Goal: Use online tool/utility: Utilize a website feature to perform a specific function

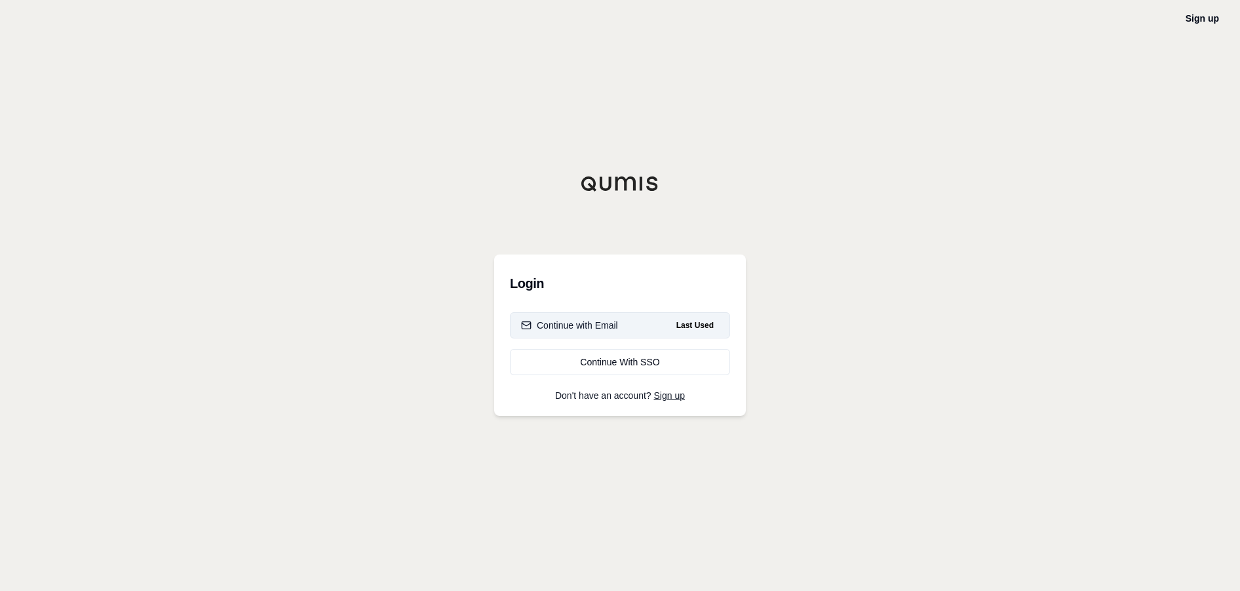
click at [578, 328] on div "Continue with Email" at bounding box center [569, 325] width 97 height 13
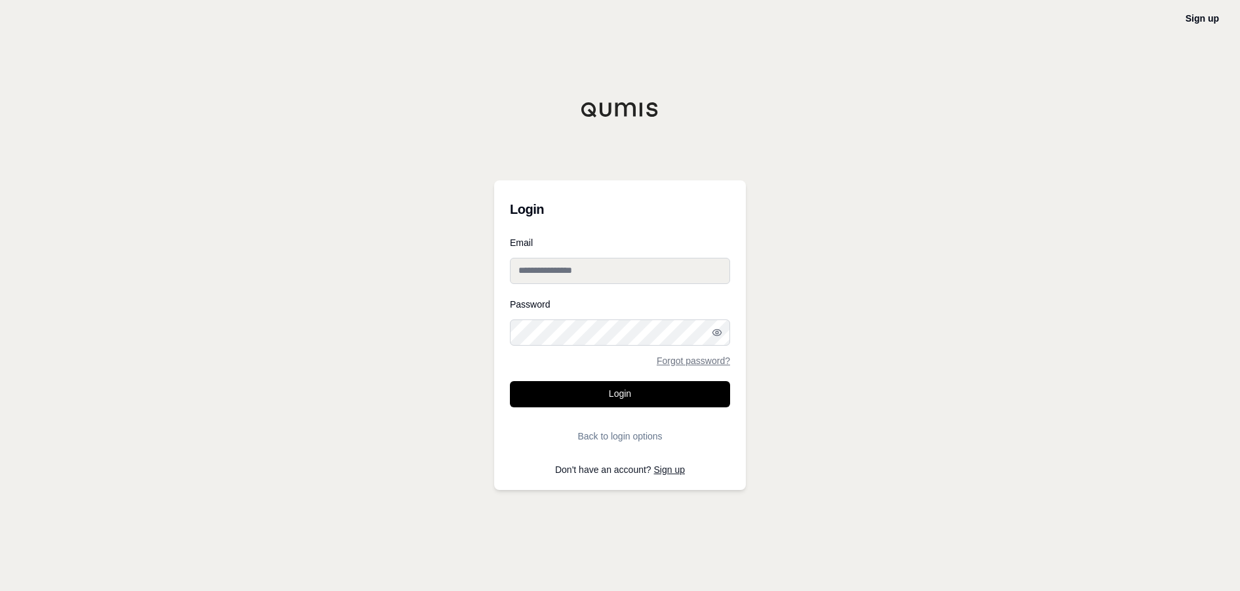
type input "**********"
click at [576, 376] on form "**********" at bounding box center [620, 343] width 220 height 211
click at [574, 397] on button "Login" at bounding box center [620, 394] width 220 height 26
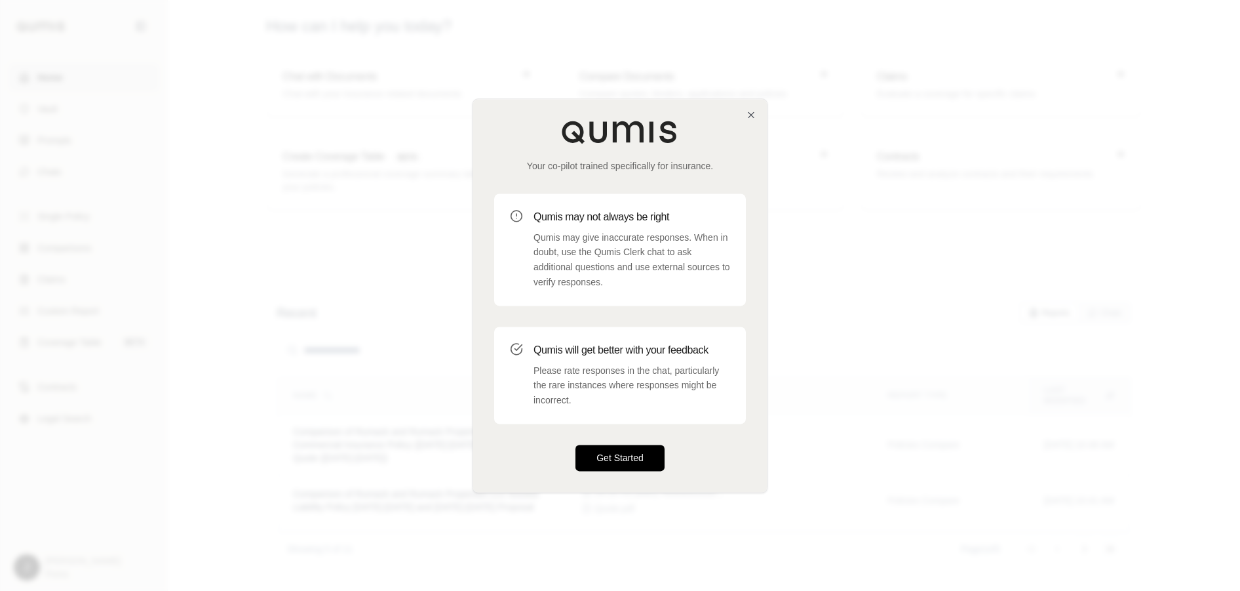
click at [602, 451] on button "Get Started" at bounding box center [620, 457] width 89 height 26
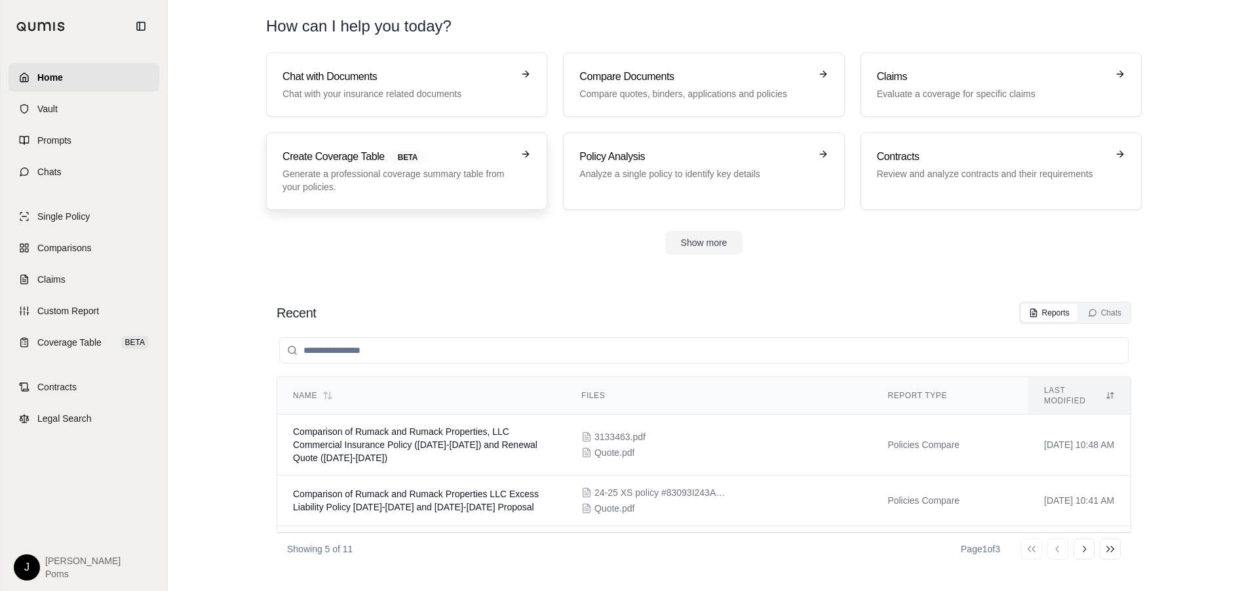
click at [388, 185] on p "Generate a professional coverage summary table from your policies." at bounding box center [398, 180] width 230 height 26
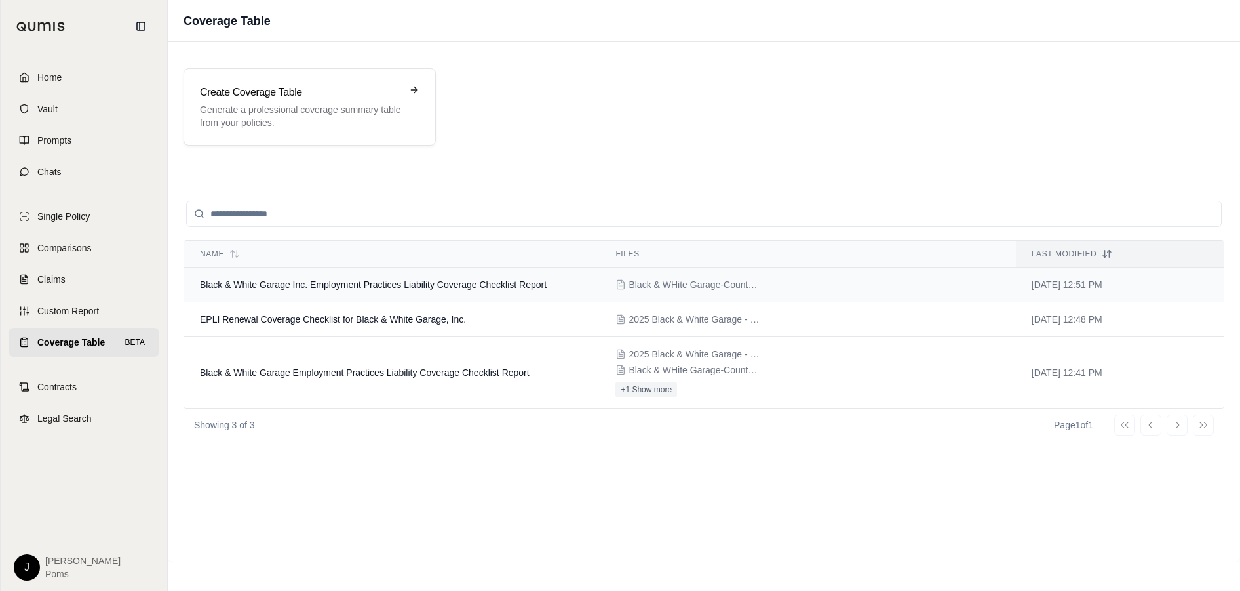
click at [706, 281] on span "Black & WHite Garage-Counterpart Quote.pdf" at bounding box center [694, 284] width 131 height 13
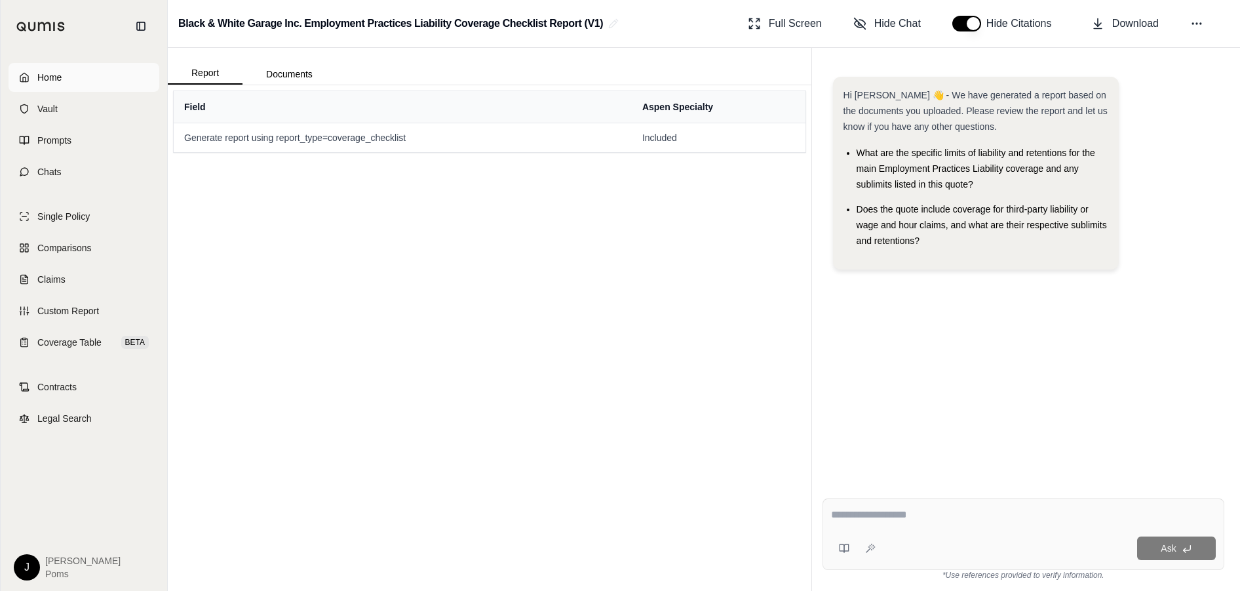
click at [52, 71] on span "Home" at bounding box center [49, 77] width 24 height 13
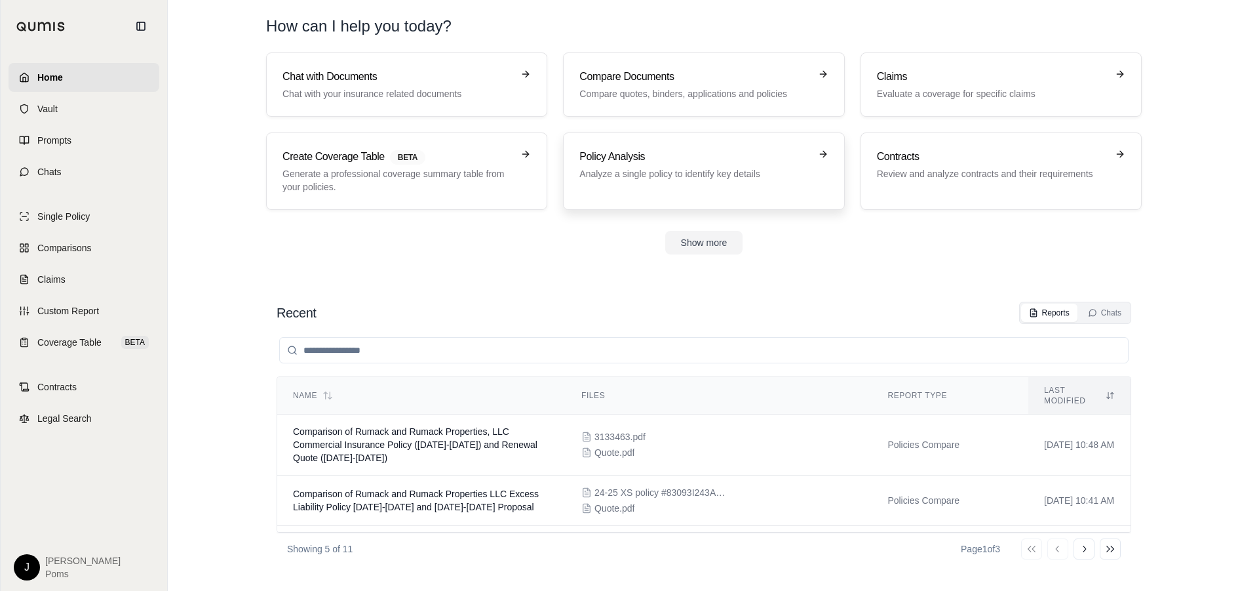
click at [739, 152] on h3 "Policy Analysis" at bounding box center [694, 157] width 230 height 16
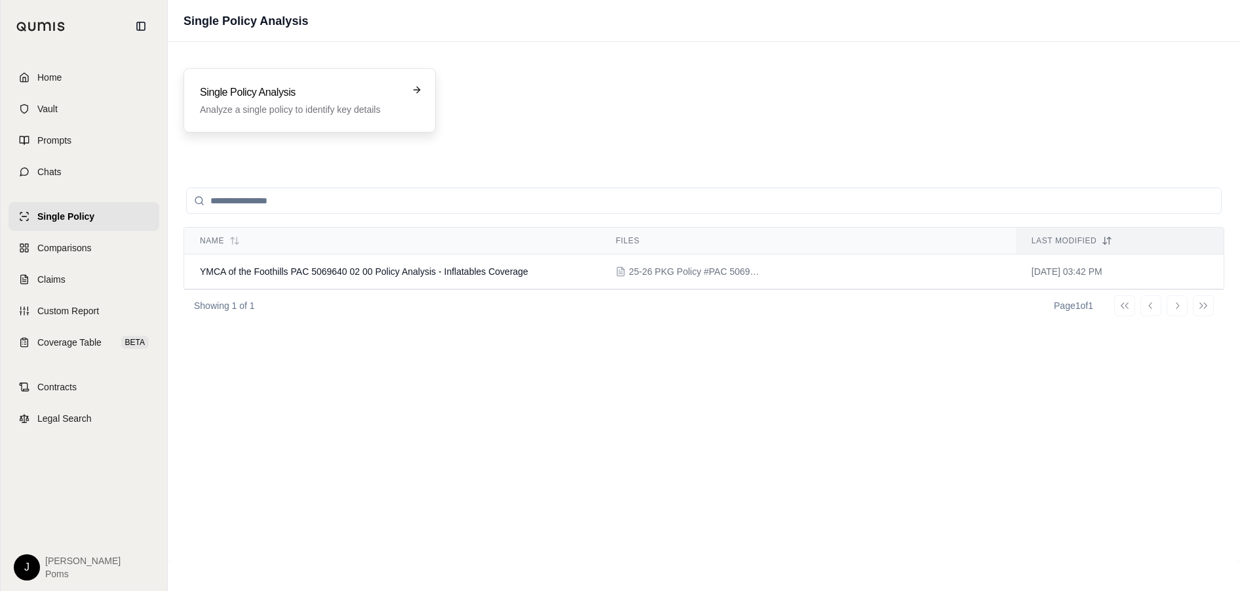
click at [366, 106] on p "Analyze a single policy to identify key details" at bounding box center [300, 109] width 201 height 13
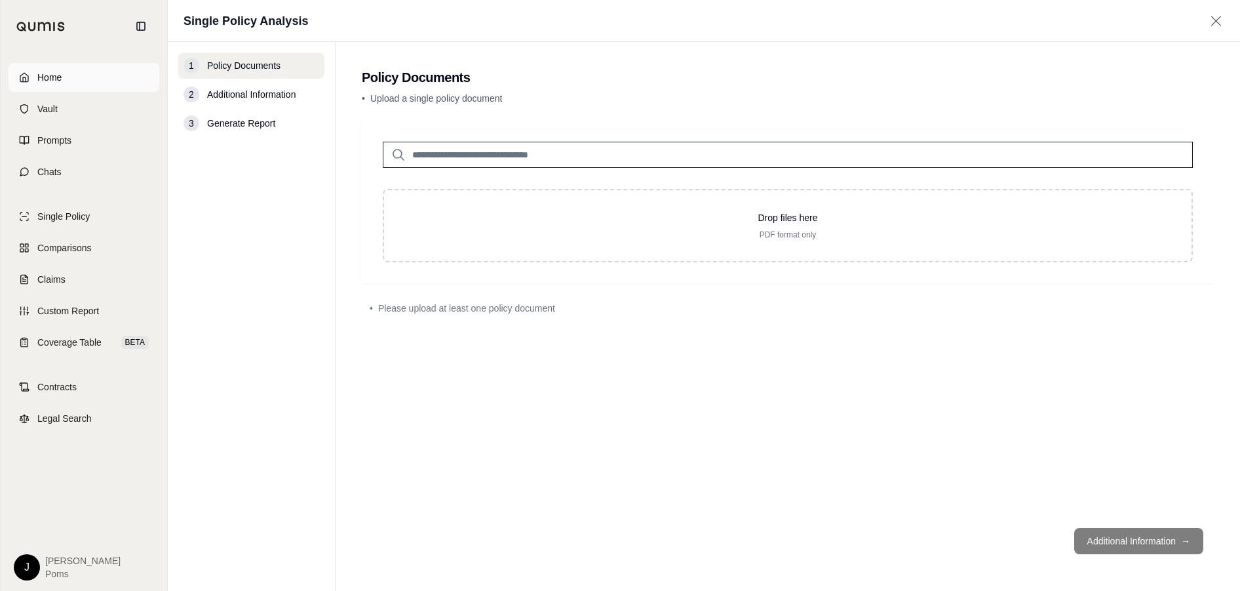
click at [60, 77] on span "Home" at bounding box center [49, 77] width 24 height 13
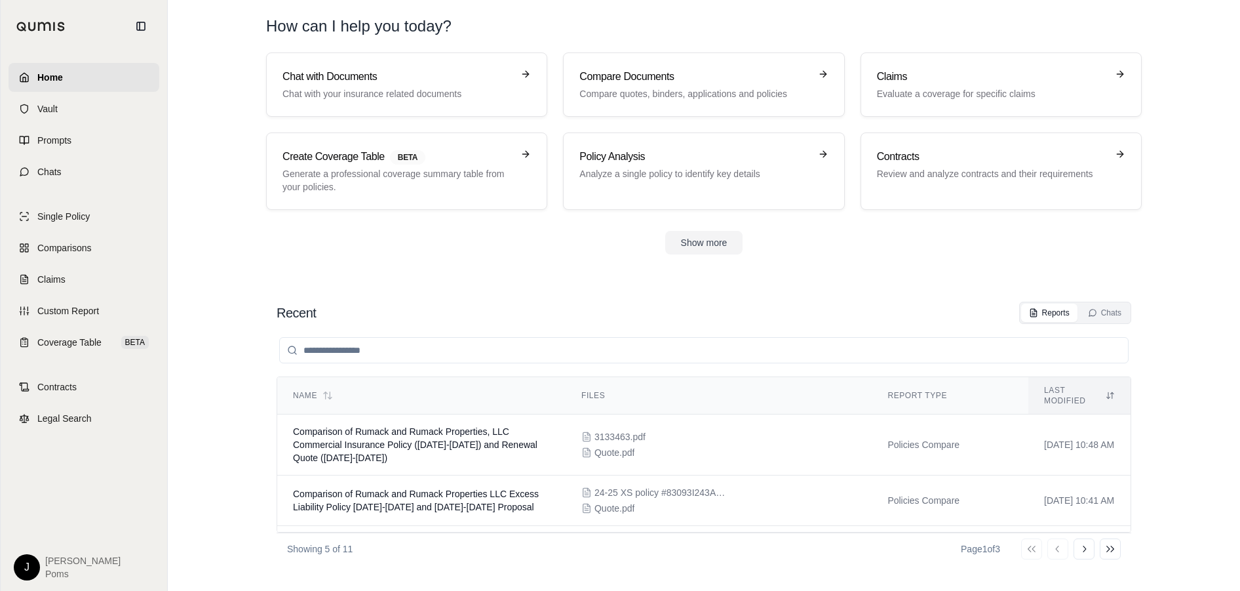
click at [324, 237] on div "Show more" at bounding box center [704, 243] width 876 height 24
